Goal: Transaction & Acquisition: Download file/media

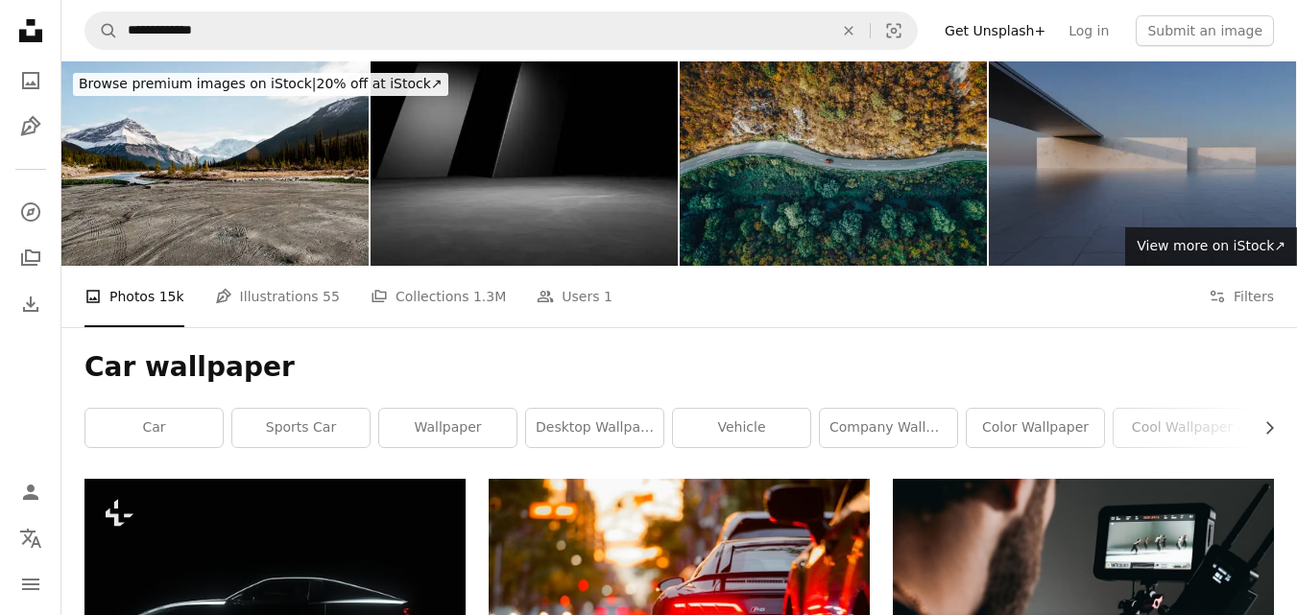
drag, startPoint x: 0, startPoint y: 0, endPoint x: 390, endPoint y: 279, distance: 479.6
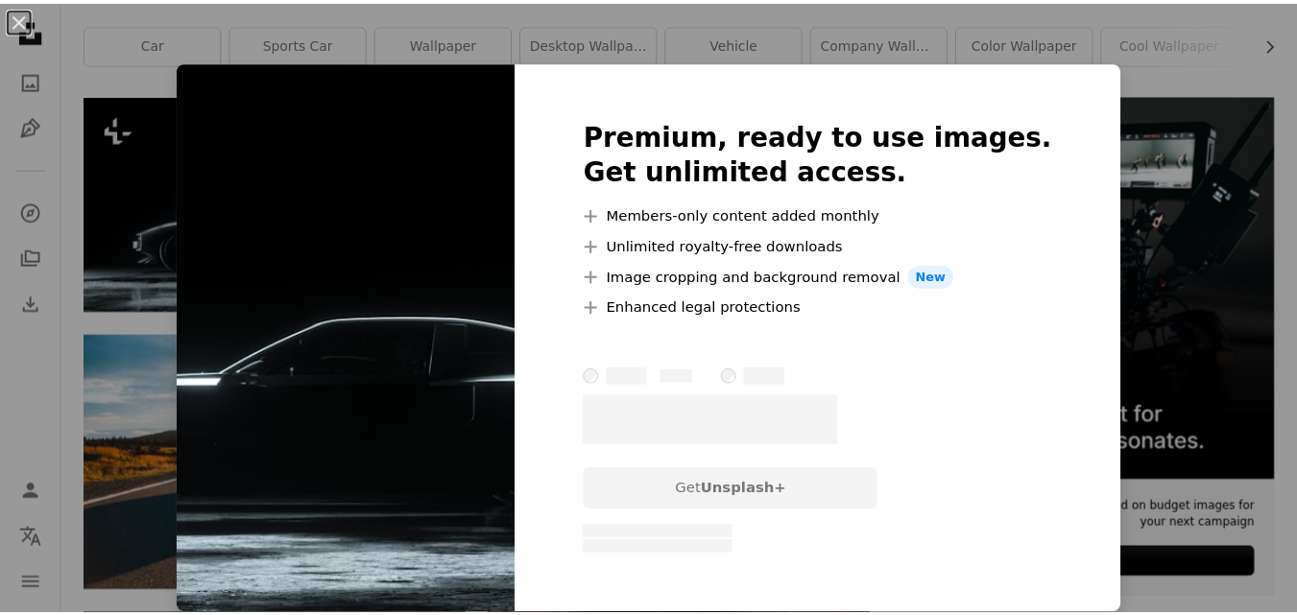
scroll to position [384, 0]
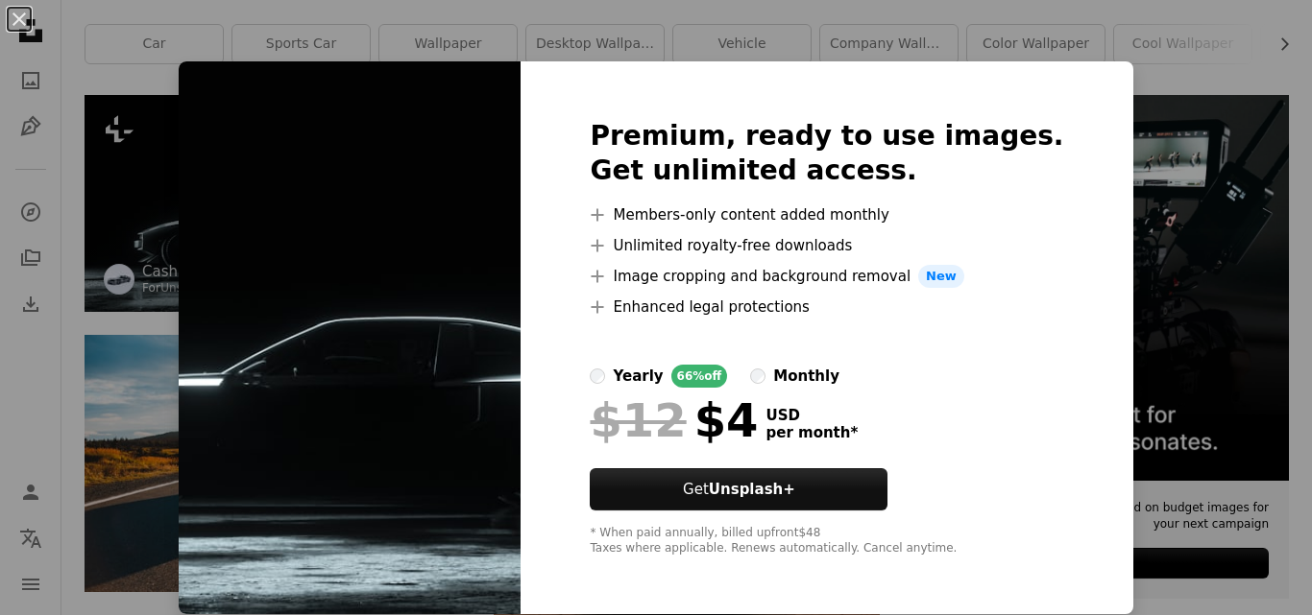
click at [161, 125] on div "An X shape Premium, ready to use images. Get unlimited access. A plus sign Memb…" at bounding box center [656, 307] width 1312 height 615
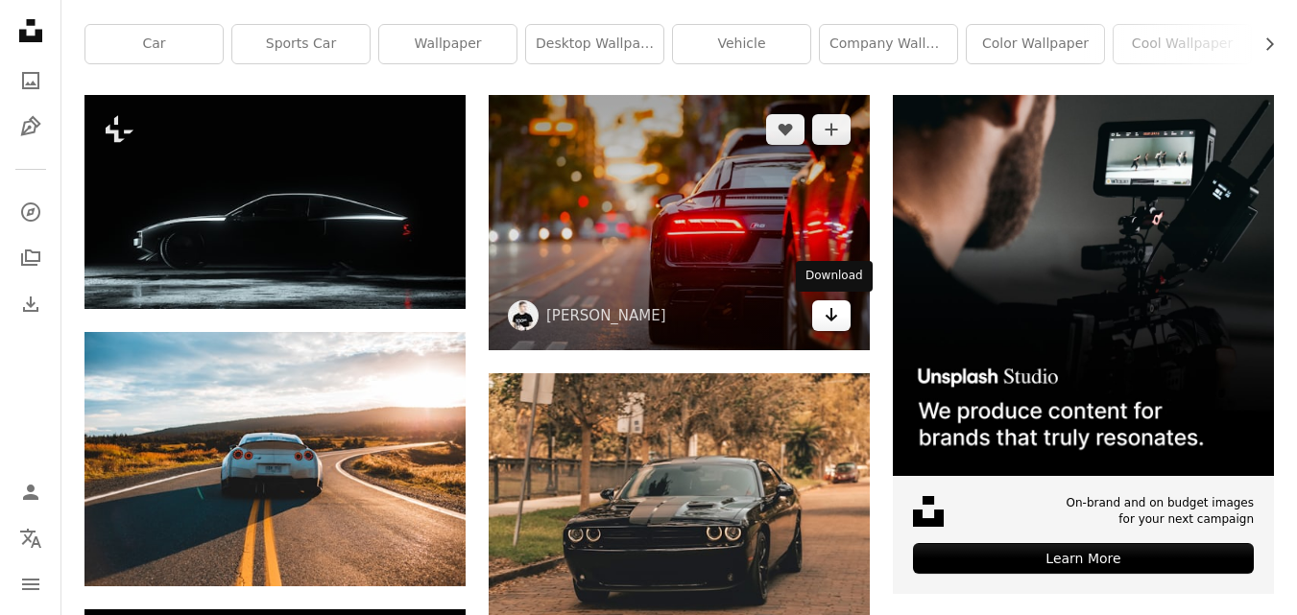
click at [826, 318] on icon "Arrow pointing down" at bounding box center [831, 314] width 15 height 23
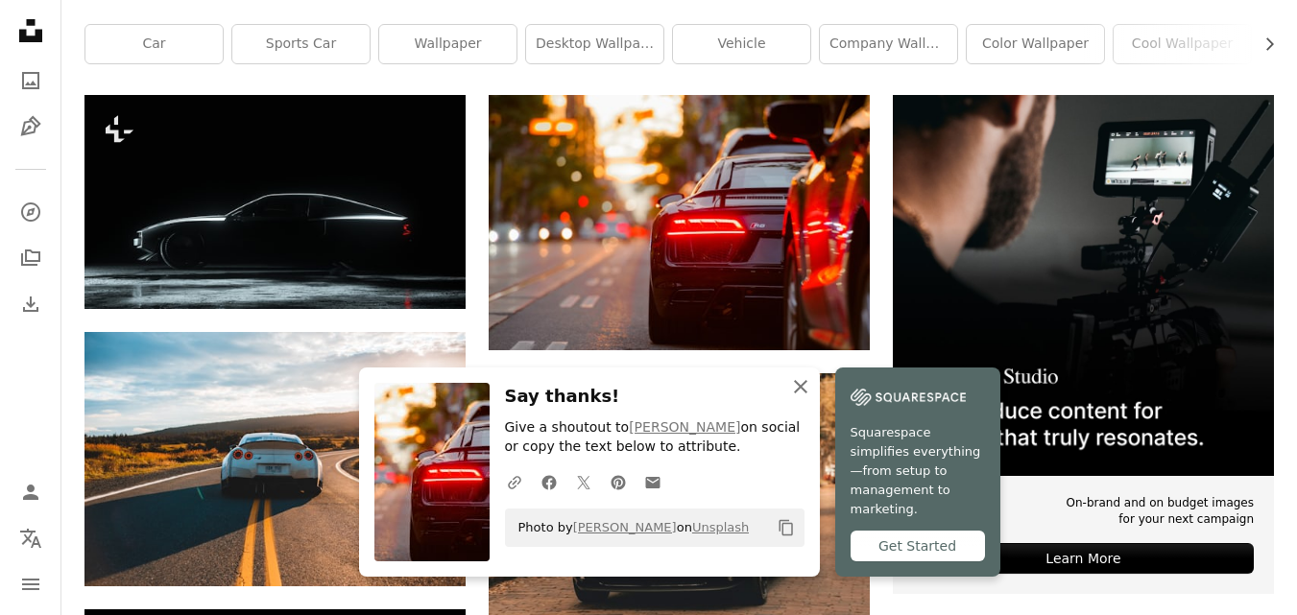
click at [804, 394] on icon "button" at bounding box center [800, 386] width 13 height 13
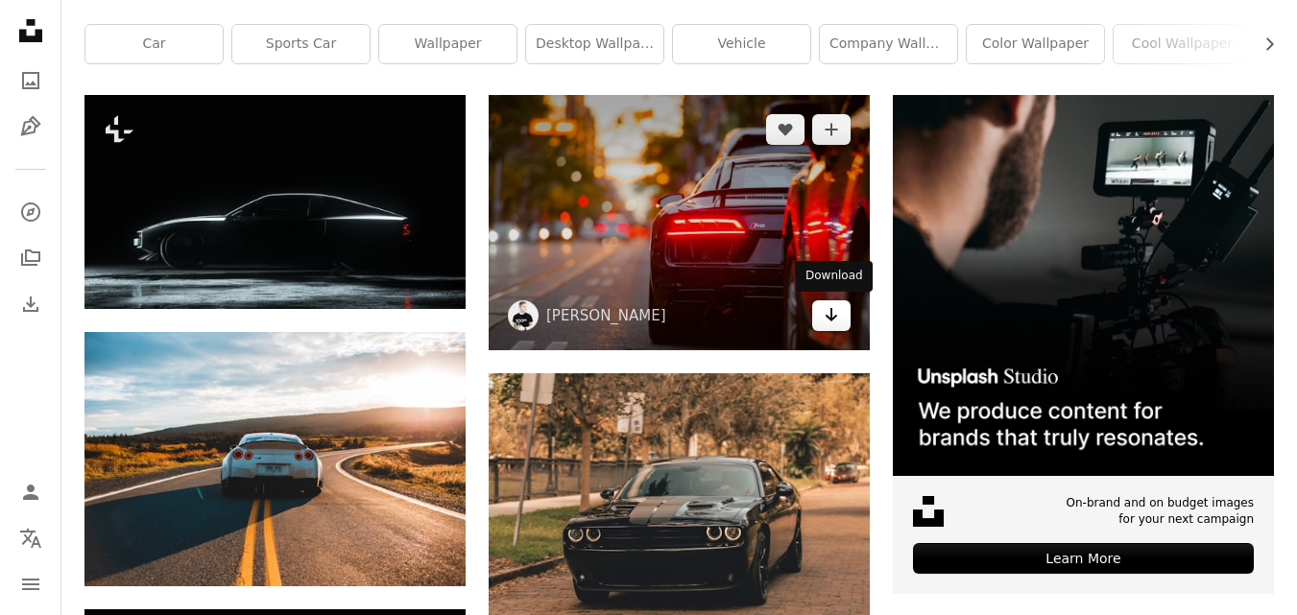
click at [835, 316] on icon "Download" at bounding box center [832, 314] width 12 height 13
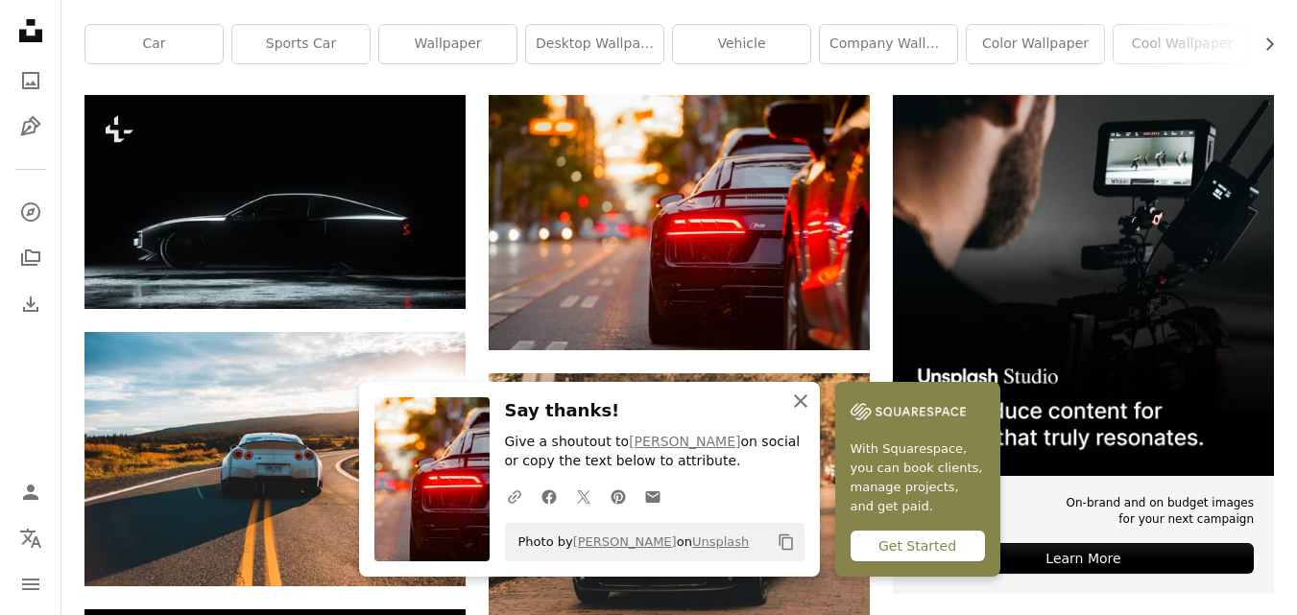
click at [799, 405] on icon "An X shape" at bounding box center [800, 401] width 23 height 23
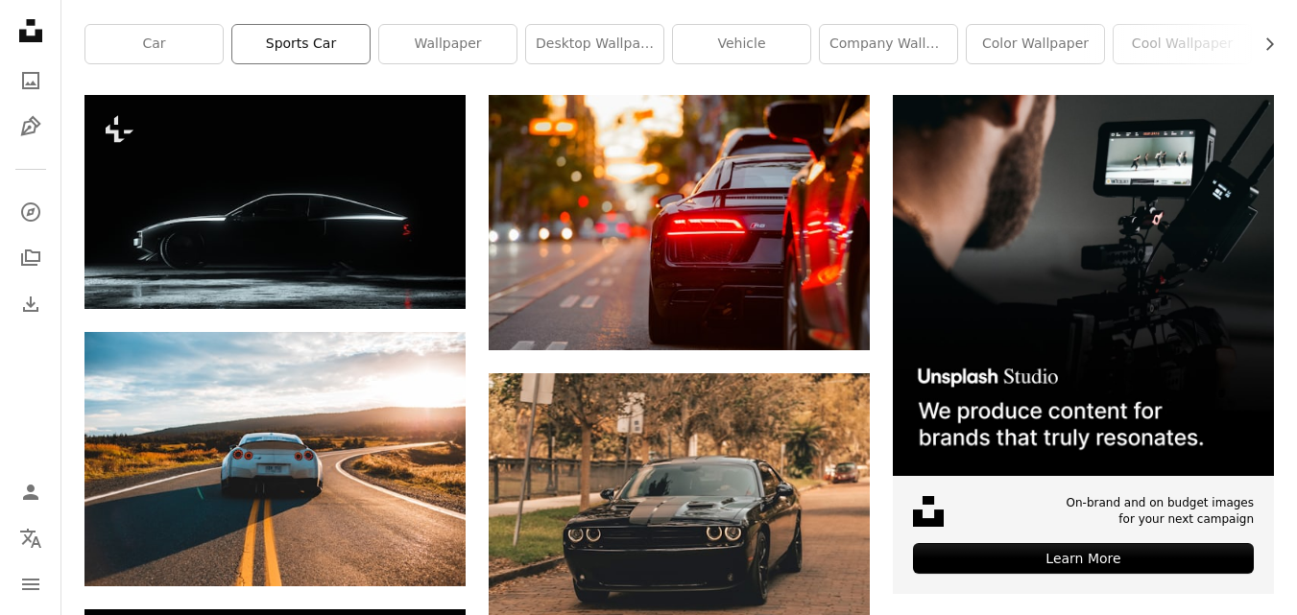
click at [277, 43] on link "sports car" at bounding box center [300, 44] width 137 height 38
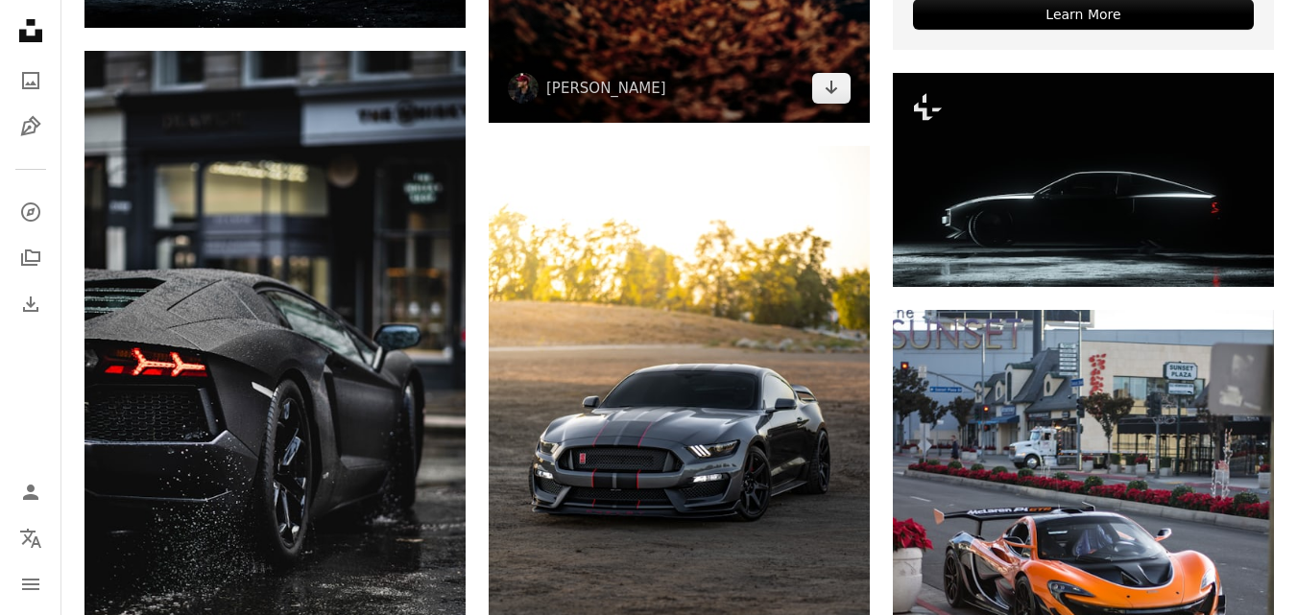
scroll to position [1037, 0]
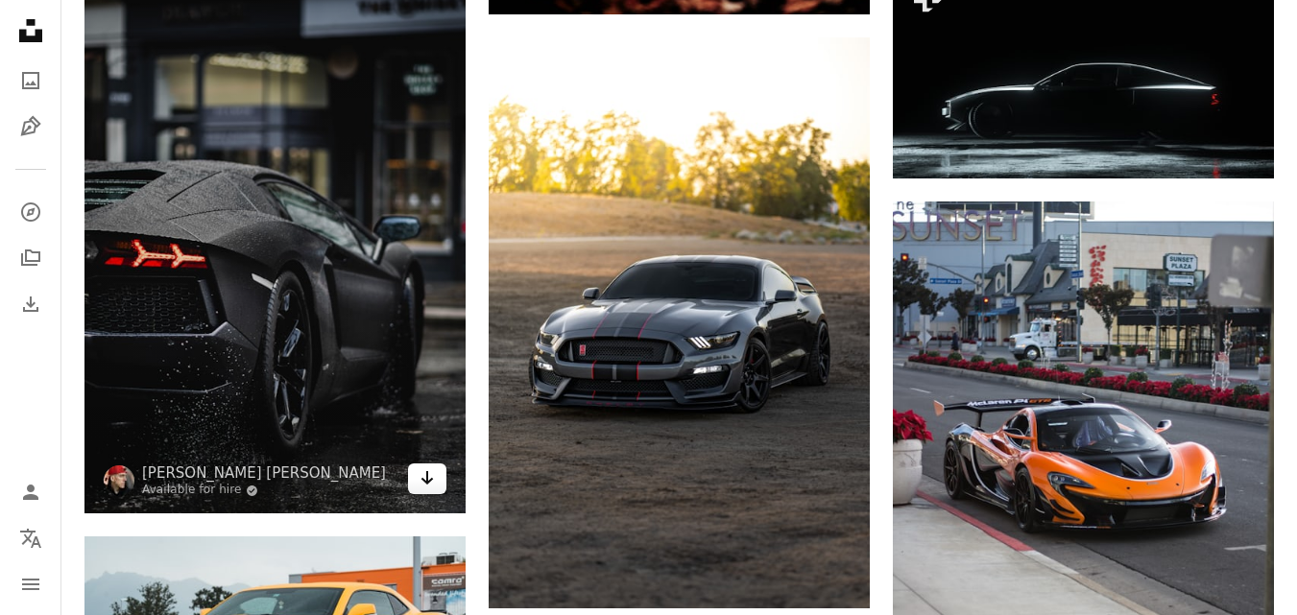
click at [439, 471] on link "Arrow pointing down" at bounding box center [427, 479] width 38 height 31
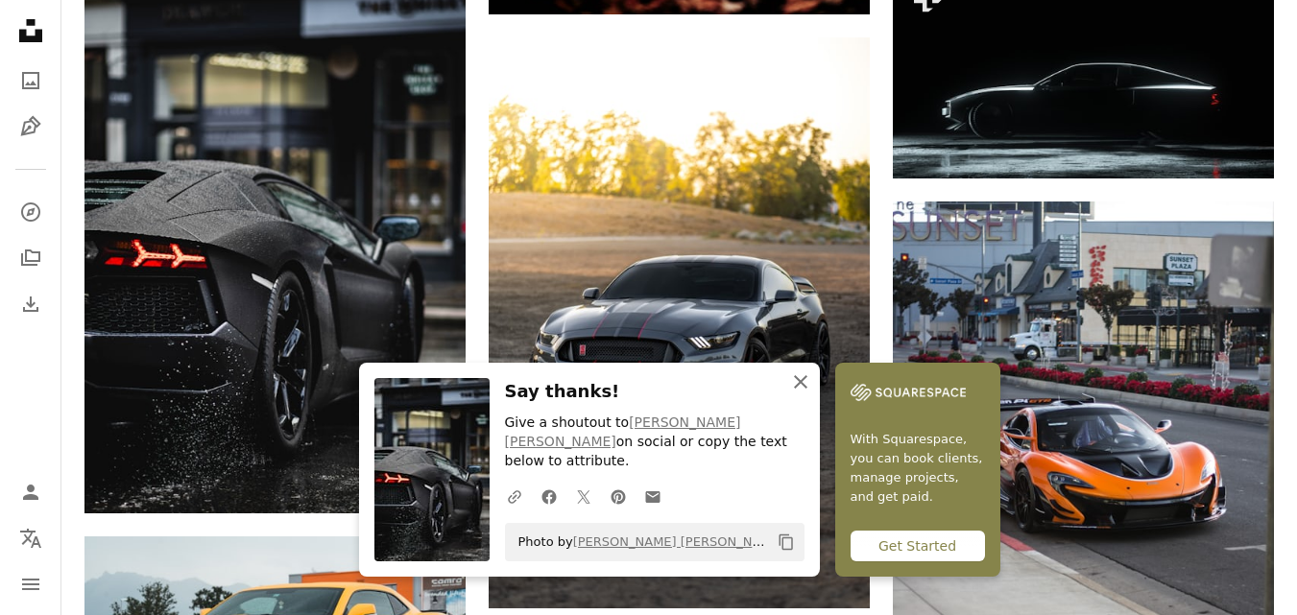
click at [796, 394] on icon "An X shape" at bounding box center [800, 382] width 23 height 23
